Goal: Browse casually

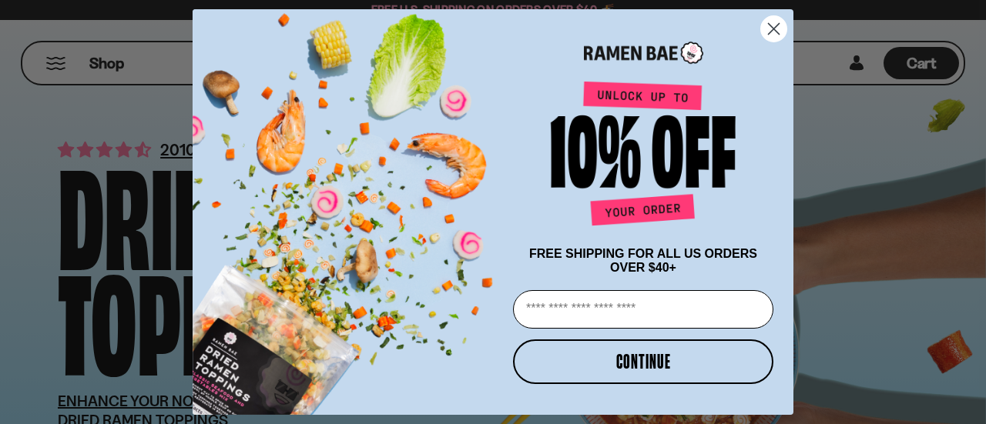
click at [768, 36] on circle "Close dialog" at bounding box center [773, 28] width 25 height 25
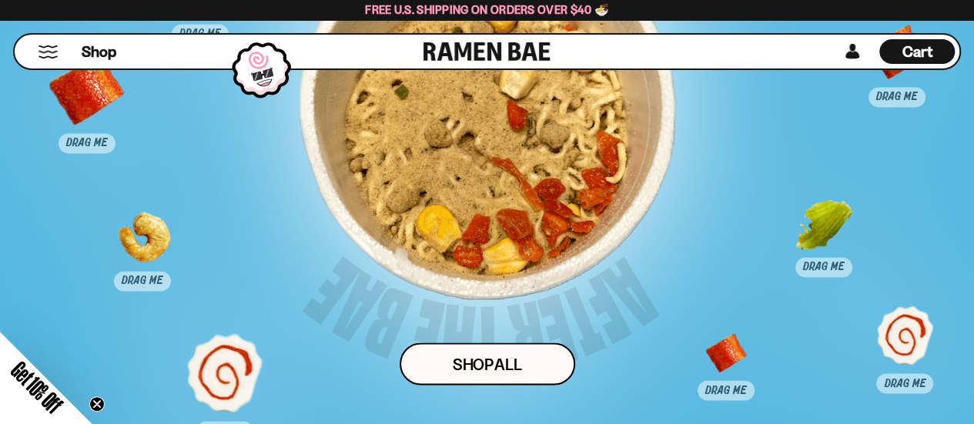
scroll to position [6853, 0]
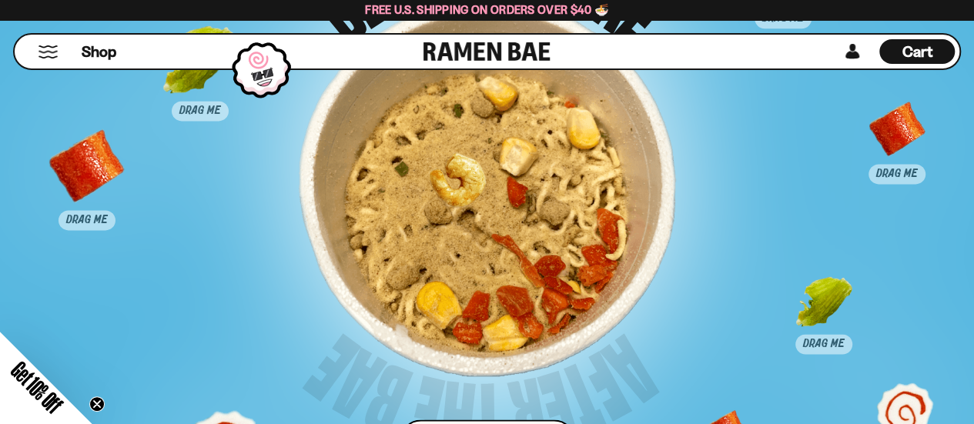
drag, startPoint x: 136, startPoint y: 333, endPoint x: 449, endPoint y: 200, distance: 339.8
click at [449, 200] on div at bounding box center [455, 193] width 76 height 76
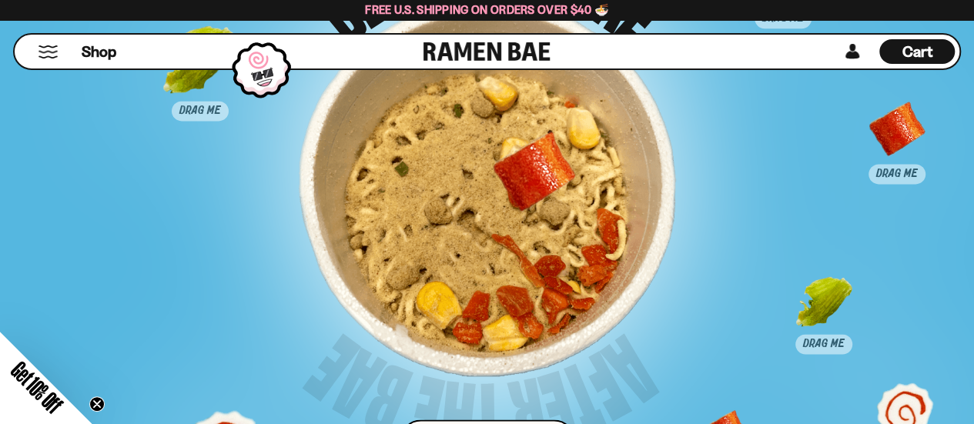
drag, startPoint x: 83, startPoint y: 176, endPoint x: 531, endPoint y: 182, distance: 447.4
click at [531, 182] on div at bounding box center [535, 172] width 76 height 76
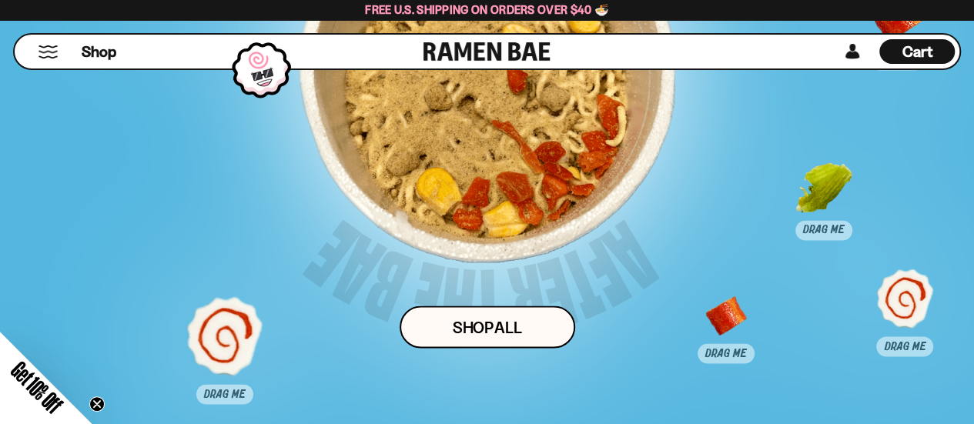
scroll to position [7007, 0]
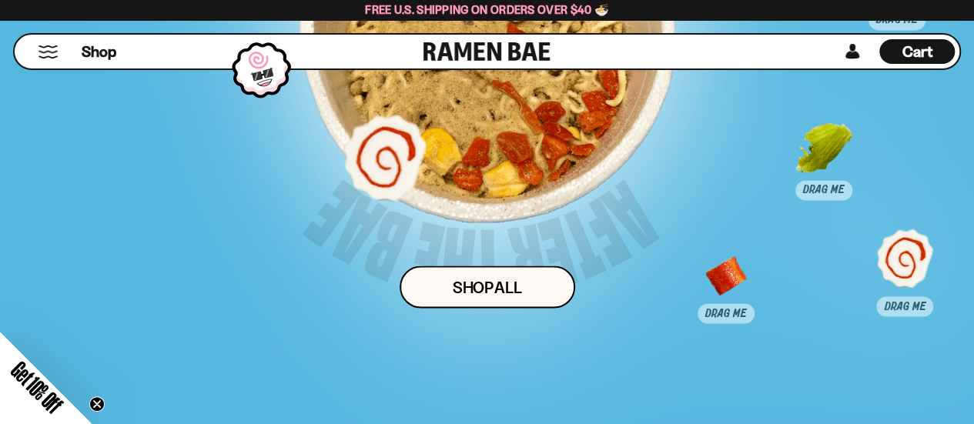
drag, startPoint x: 302, startPoint y: 226, endPoint x: 346, endPoint y: 189, distance: 57.5
click at [347, 189] on div at bounding box center [385, 156] width 76 height 76
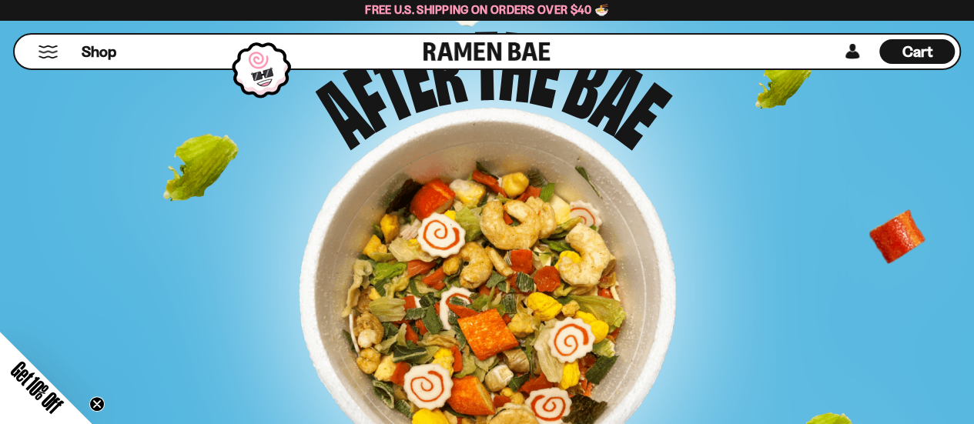
scroll to position [6699, 0]
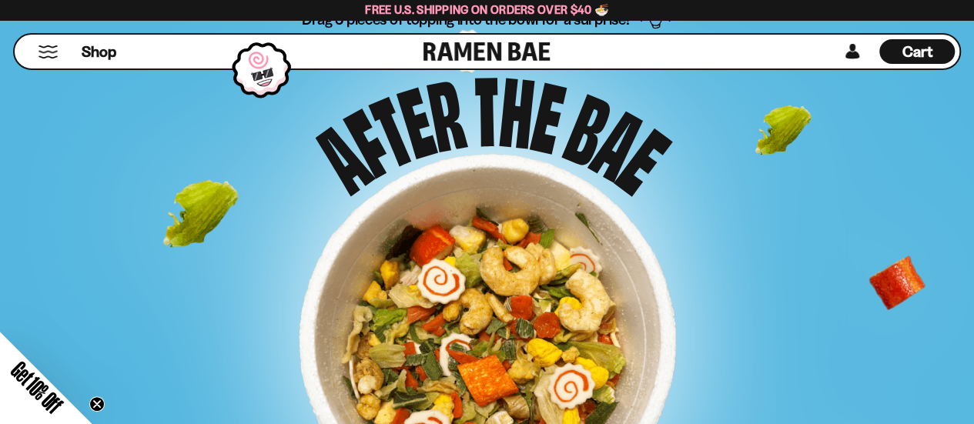
drag, startPoint x: 910, startPoint y: 284, endPoint x: 895, endPoint y: 256, distance: 31.7
click at [745, 296] on div "Drag 3 pieces of topping into the bowl for a surprise! Shop ALl" at bounding box center [487, 350] width 974 height 685
drag, startPoint x: 896, startPoint y: 283, endPoint x: 715, endPoint y: 196, distance: 200.4
click at [639, 310] on div "Drag 3 pieces of topping into the bowl for a surprise! Shop ALl" at bounding box center [487, 350] width 974 height 685
drag, startPoint x: 784, startPoint y: 115, endPoint x: 454, endPoint y: 312, distance: 384.7
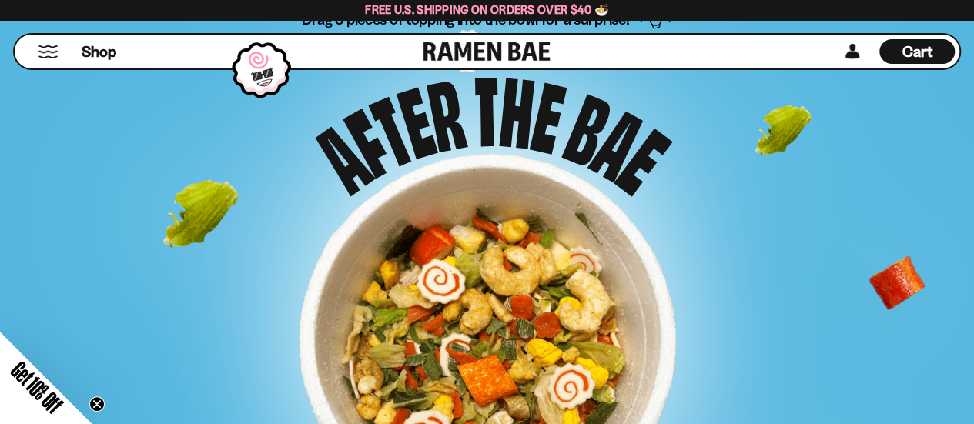
click at [502, 310] on div "Drag 3 pieces of topping into the bowl for a surprise! Shop ALl" at bounding box center [487, 350] width 812 height 685
drag, startPoint x: 203, startPoint y: 213, endPoint x: 533, endPoint y: 206, distance: 329.6
click at [444, 275] on div "Drag 3 pieces of topping into the bowl for a surprise! Shop ALl" at bounding box center [487, 350] width 812 height 685
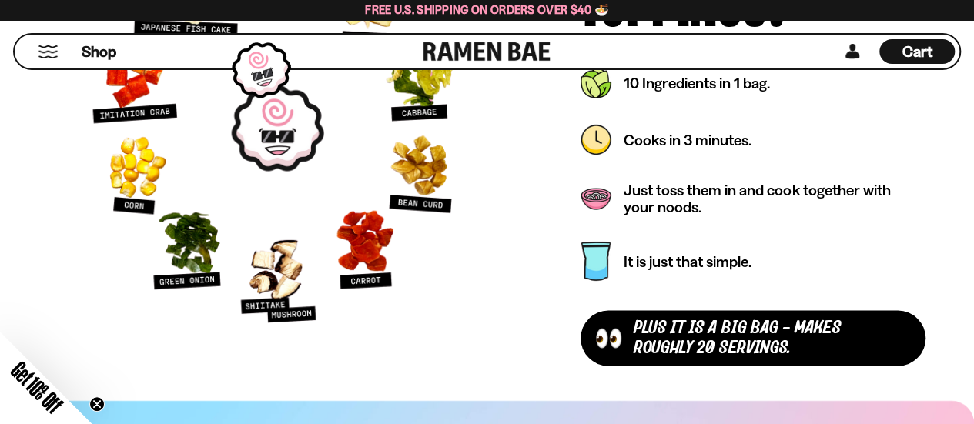
scroll to position [4330, 0]
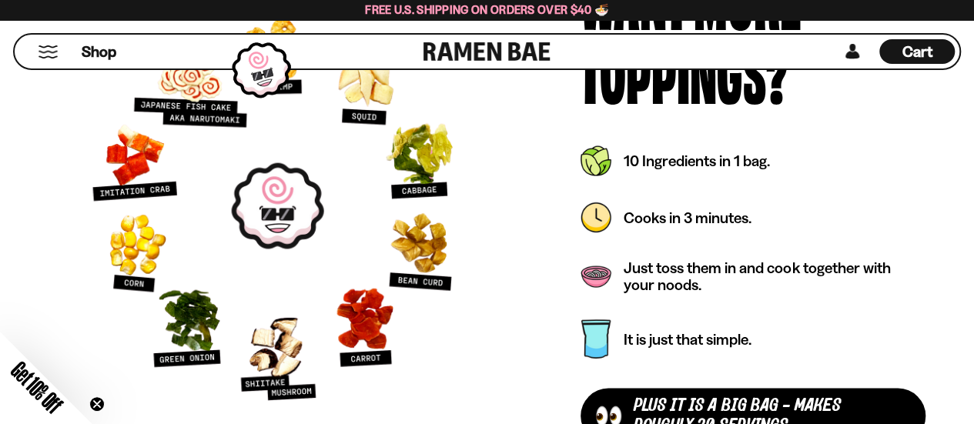
drag, startPoint x: 432, startPoint y: 167, endPoint x: 419, endPoint y: 247, distance: 81.1
click at [296, 224] on picture at bounding box center [277, 206] width 409 height 409
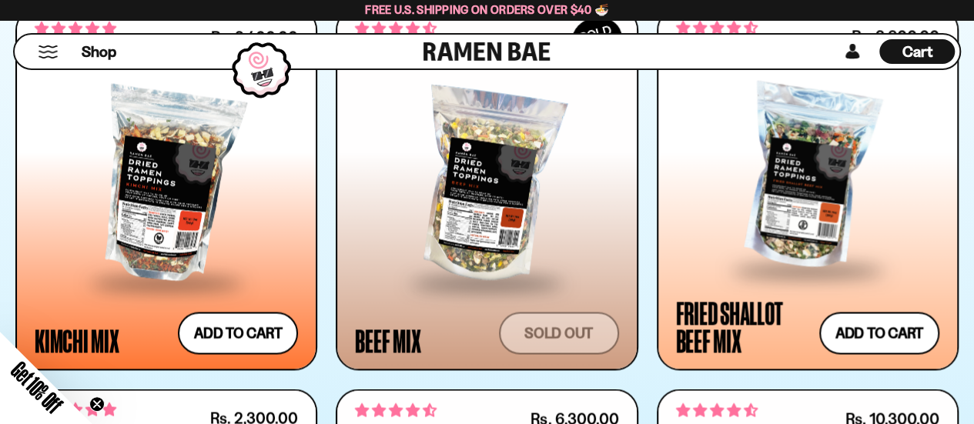
scroll to position [1155, 0]
